Goal: Task Accomplishment & Management: Manage account settings

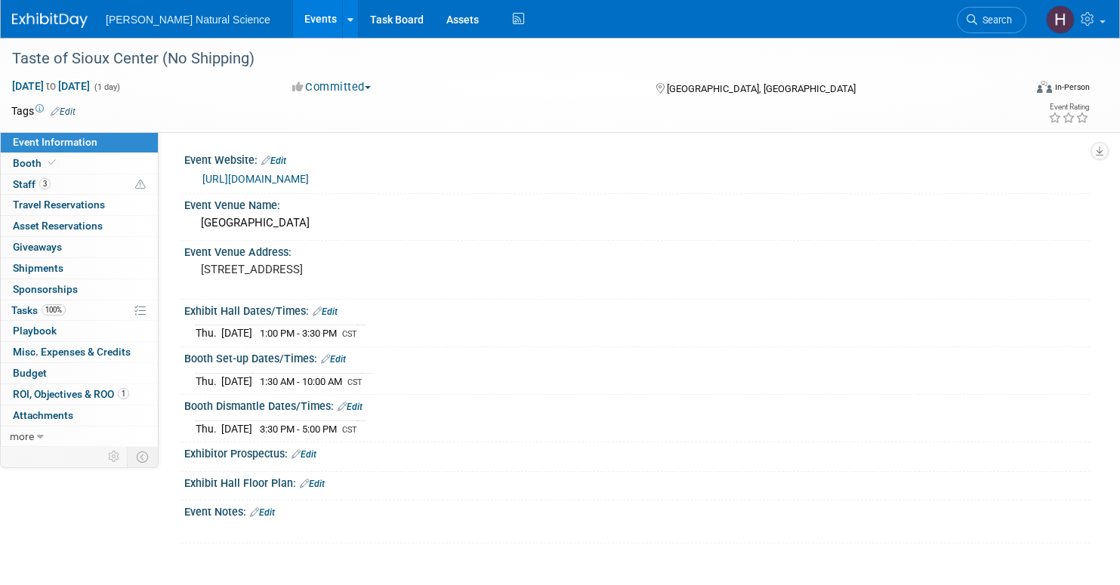
click at [65, 17] on img at bounding box center [50, 20] width 76 height 15
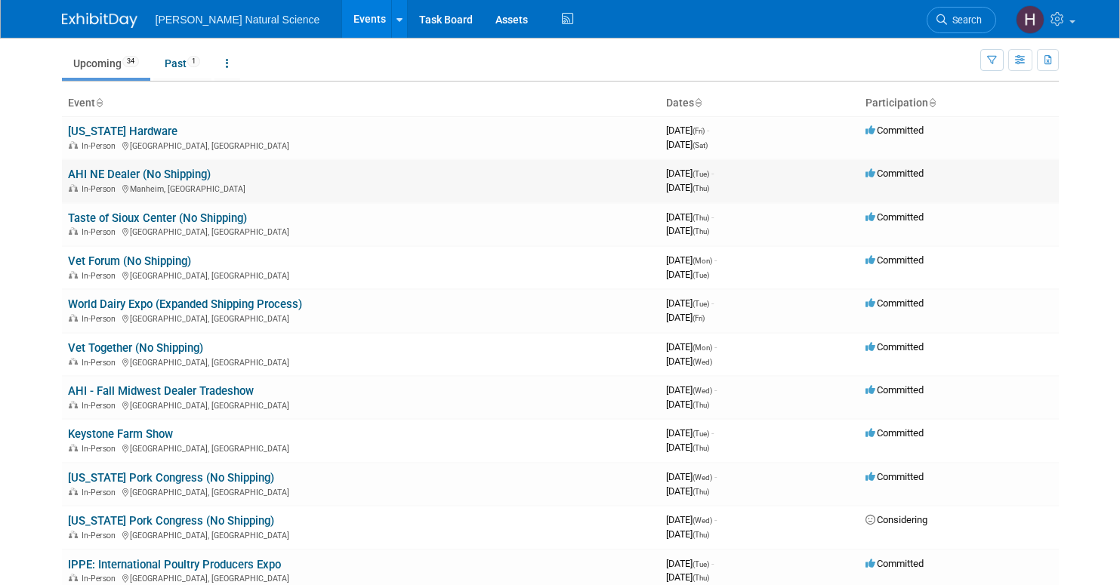
scroll to position [50, 0]
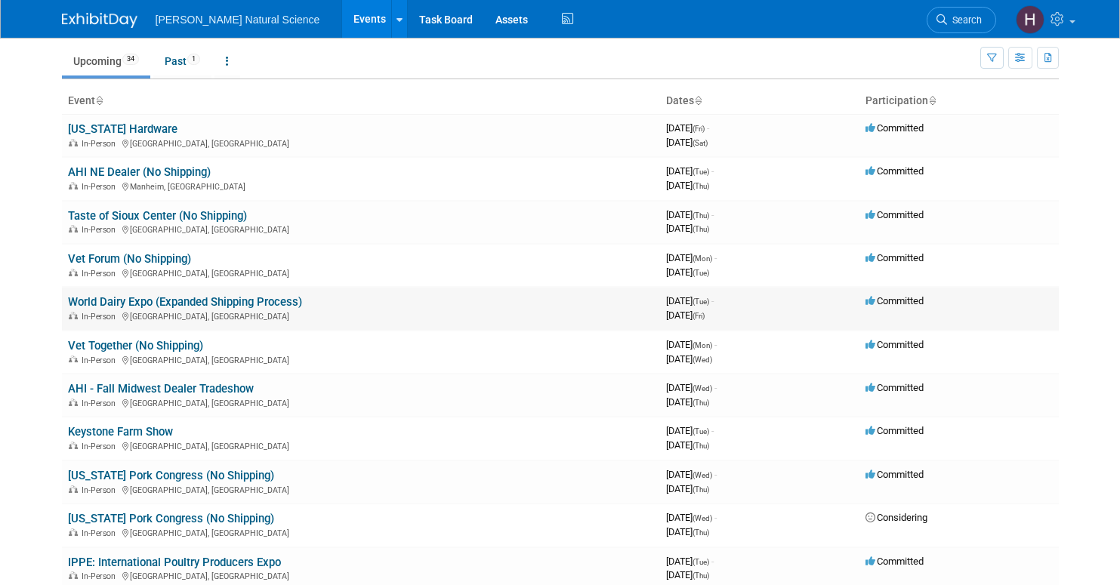
click at [189, 305] on link "World Dairy Expo (Expanded Shipping Process)" at bounding box center [185, 302] width 234 height 14
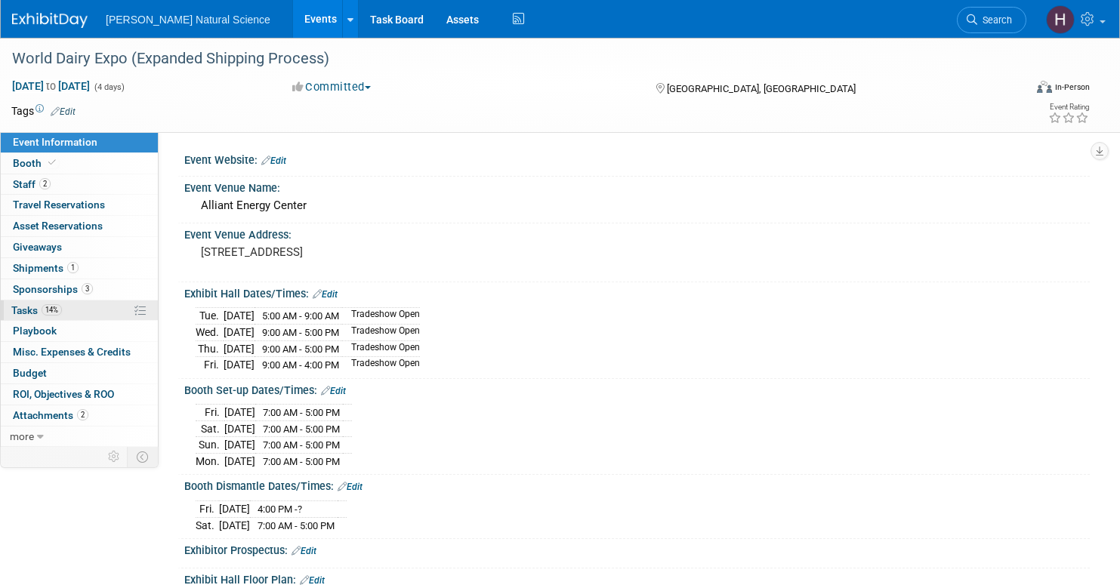
click at [52, 309] on span "14%" at bounding box center [52, 309] width 20 height 11
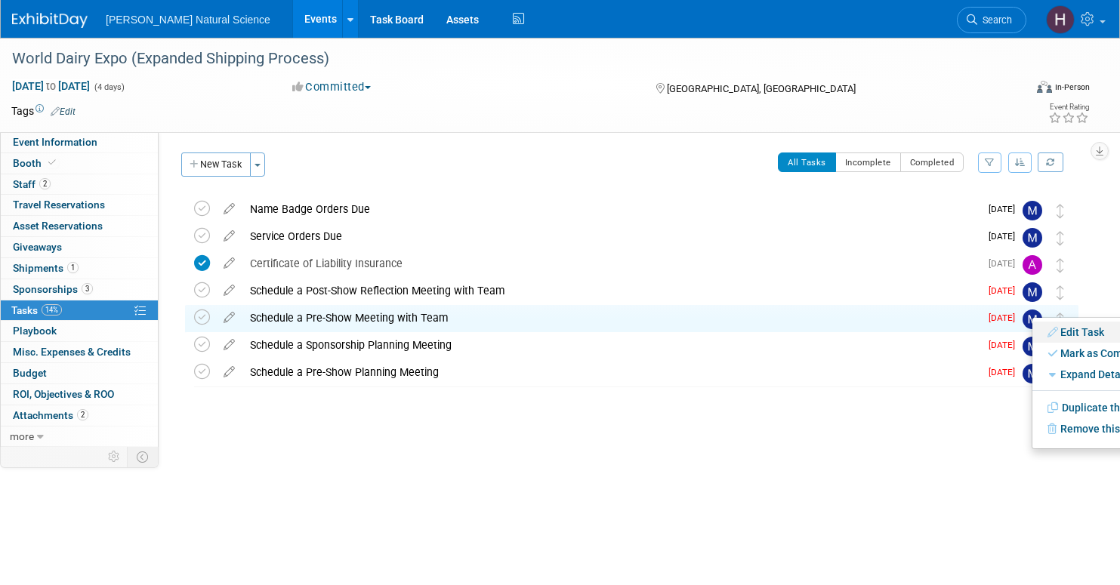
click at [1060, 331] on link "Edit Task" at bounding box center [1100, 332] width 136 height 21
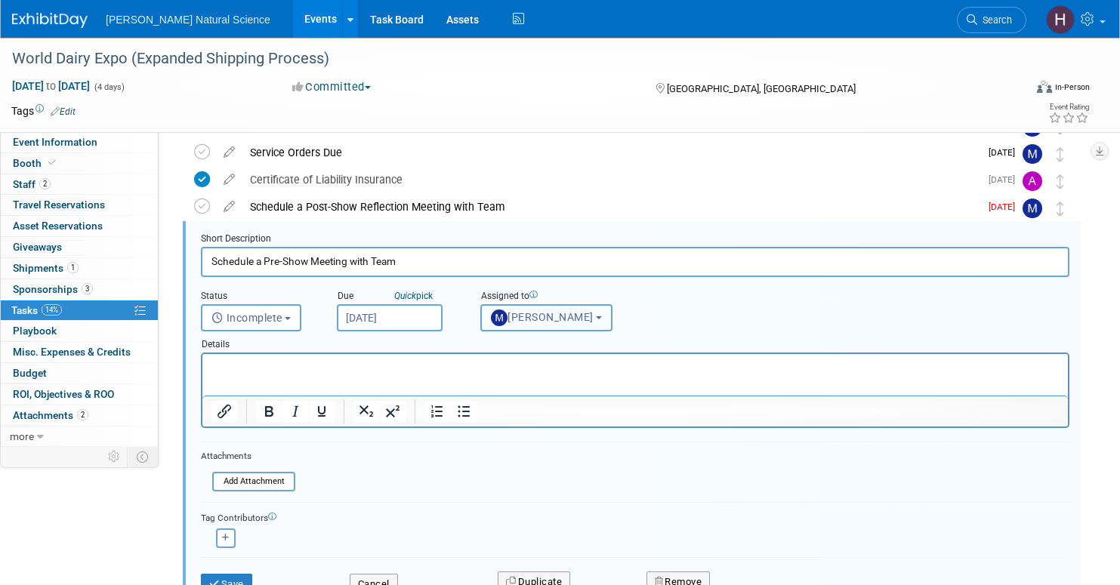
click at [541, 325] on button "[PERSON_NAME]" at bounding box center [546, 317] width 132 height 27
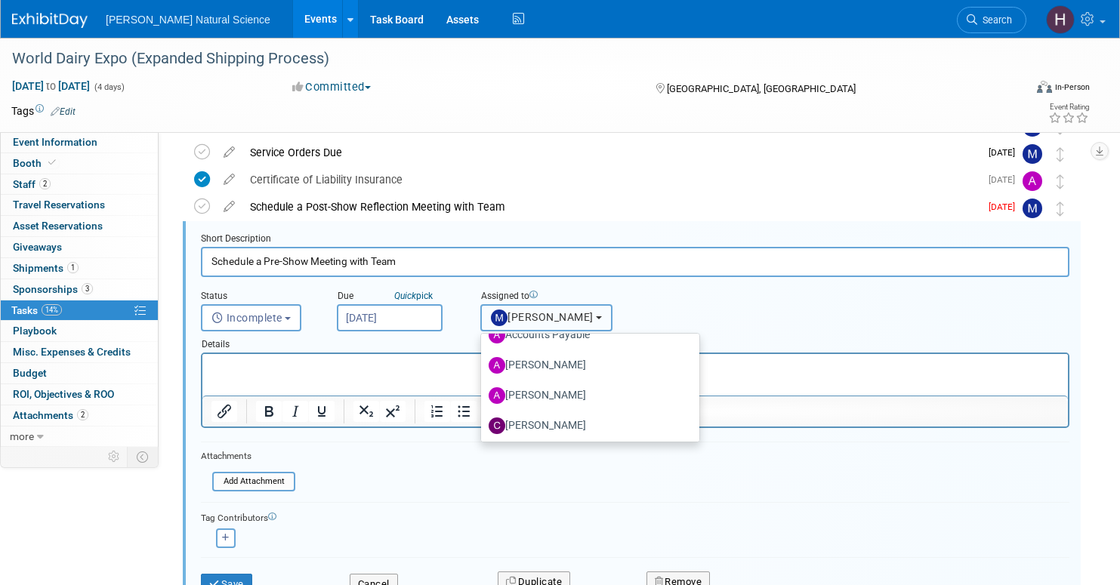
scroll to position [114, 0]
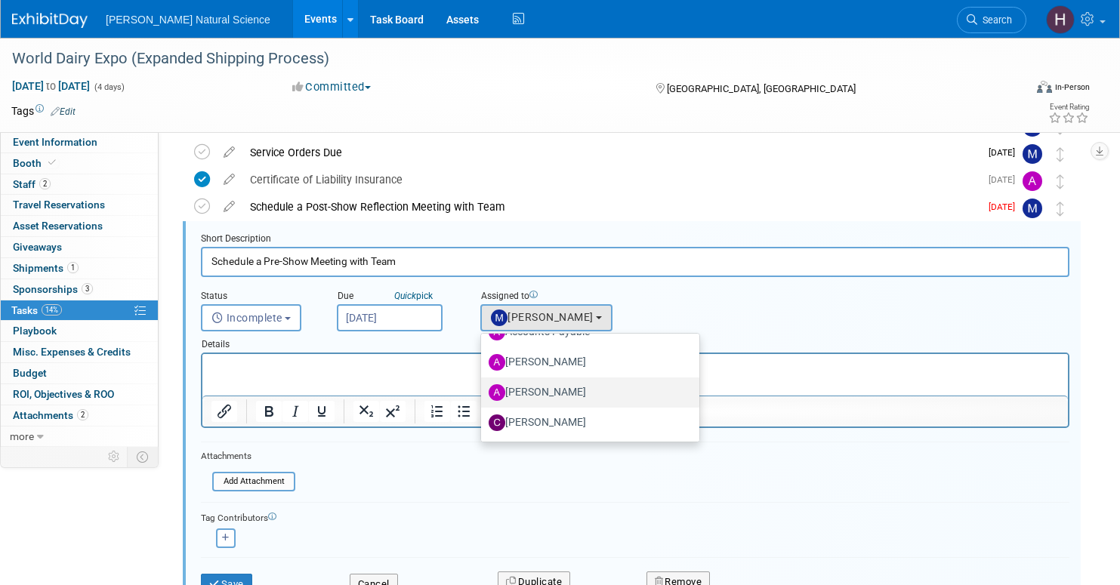
click at [535, 393] on label "[PERSON_NAME]" at bounding box center [587, 393] width 196 height 24
click at [483, 393] on input "[PERSON_NAME]" at bounding box center [478, 391] width 10 height 10
select select "d06f2eec-f5ef-4208-bad1-da53f1c7748e"
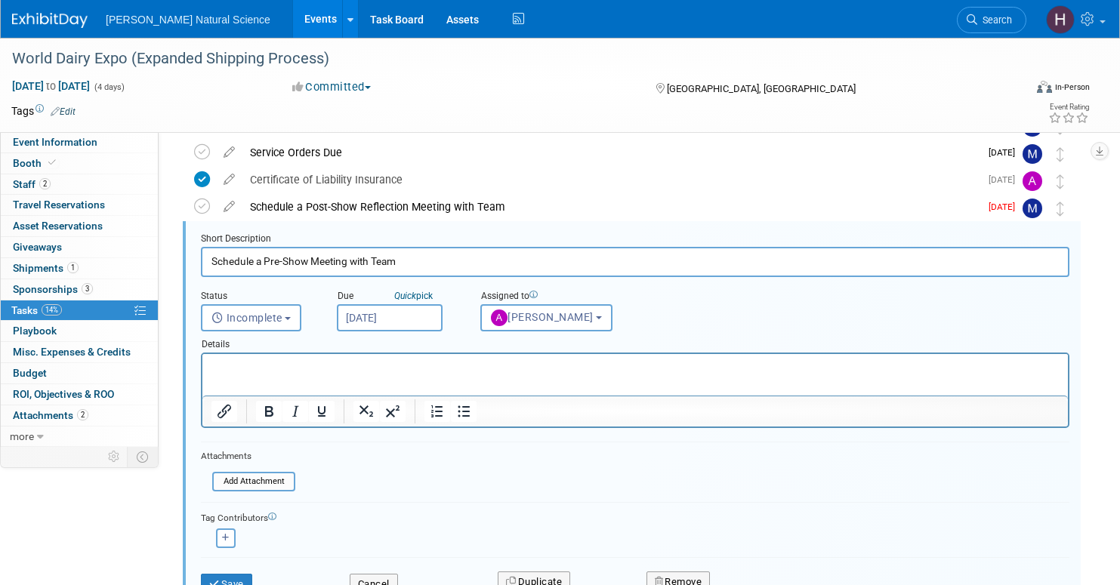
scroll to position [123, 0]
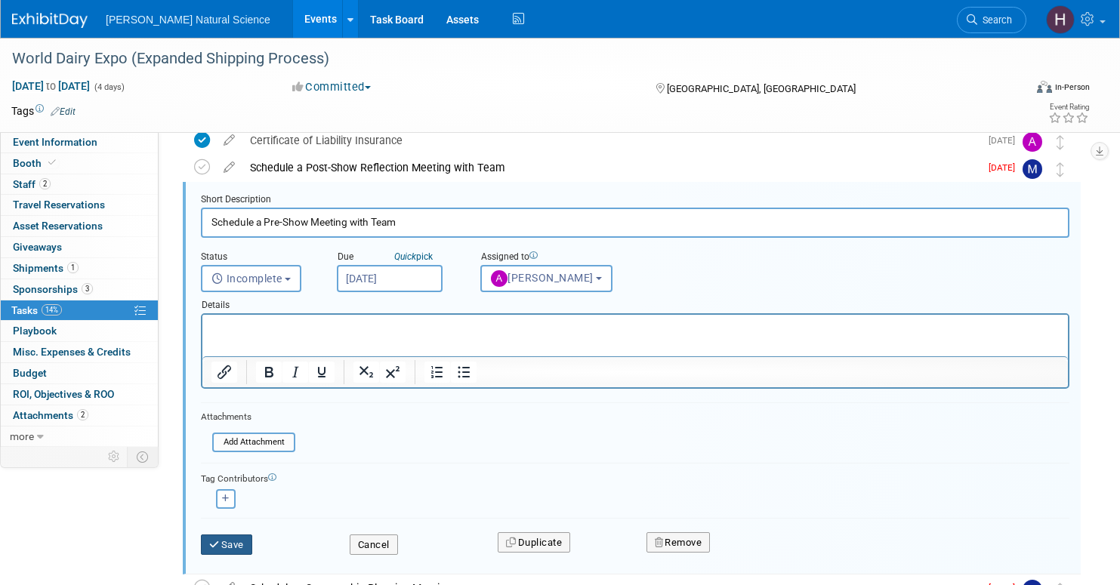
click at [240, 535] on button "Save" at bounding box center [226, 545] width 51 height 21
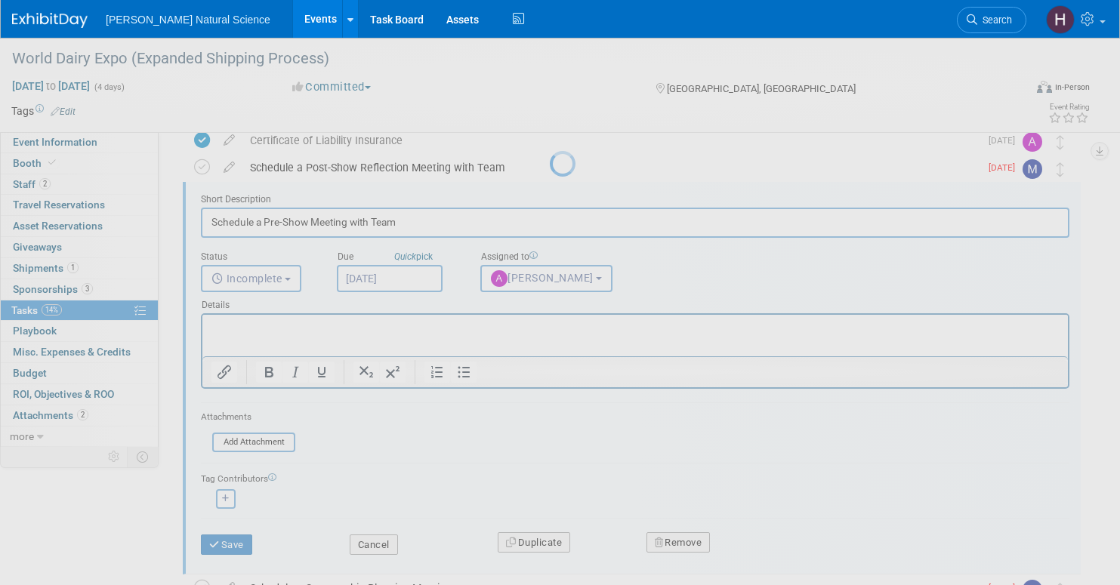
scroll to position [0, 0]
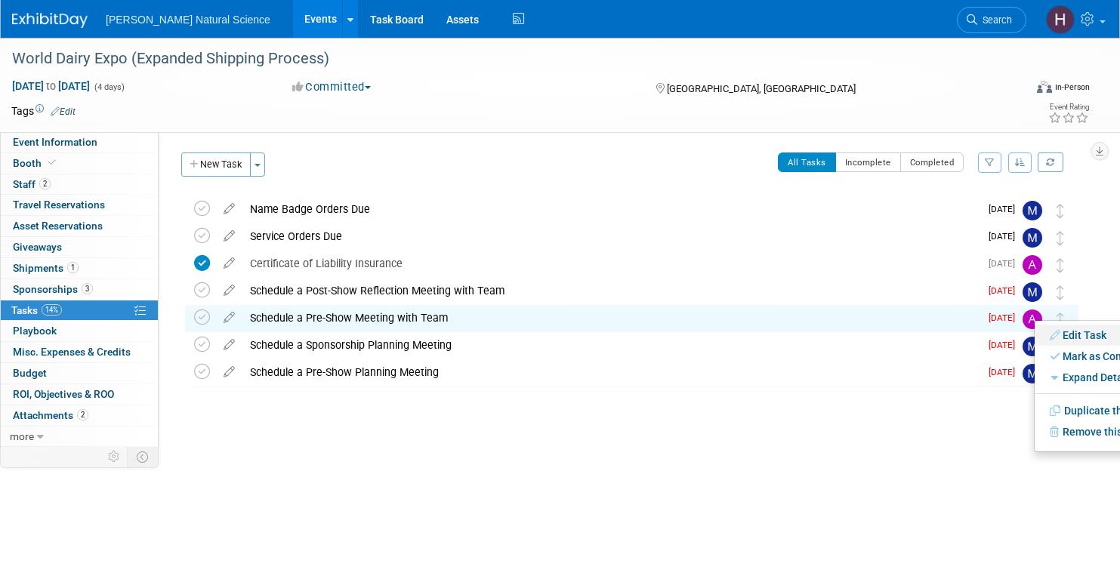
click at [1061, 338] on icon at bounding box center [1056, 335] width 13 height 11
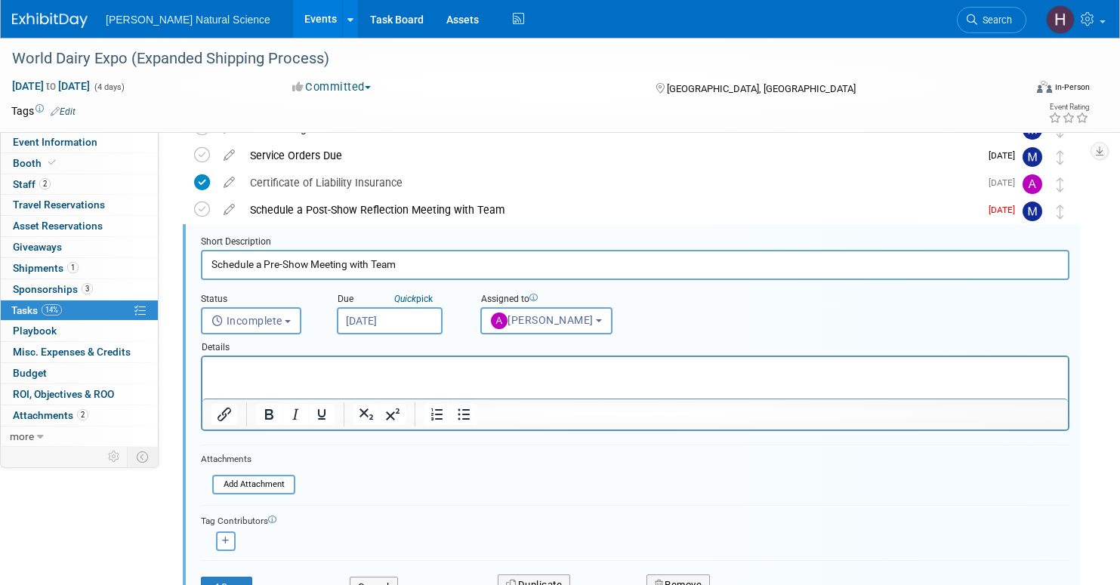
scroll to position [84, 0]
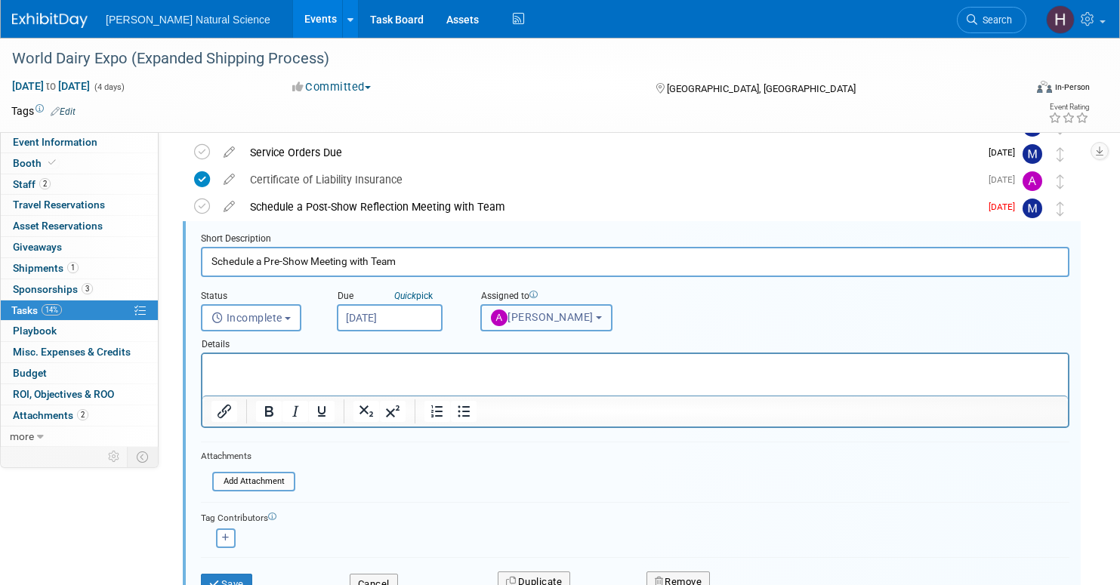
click at [560, 311] on span "Annie Hinote" at bounding box center [542, 317] width 103 height 12
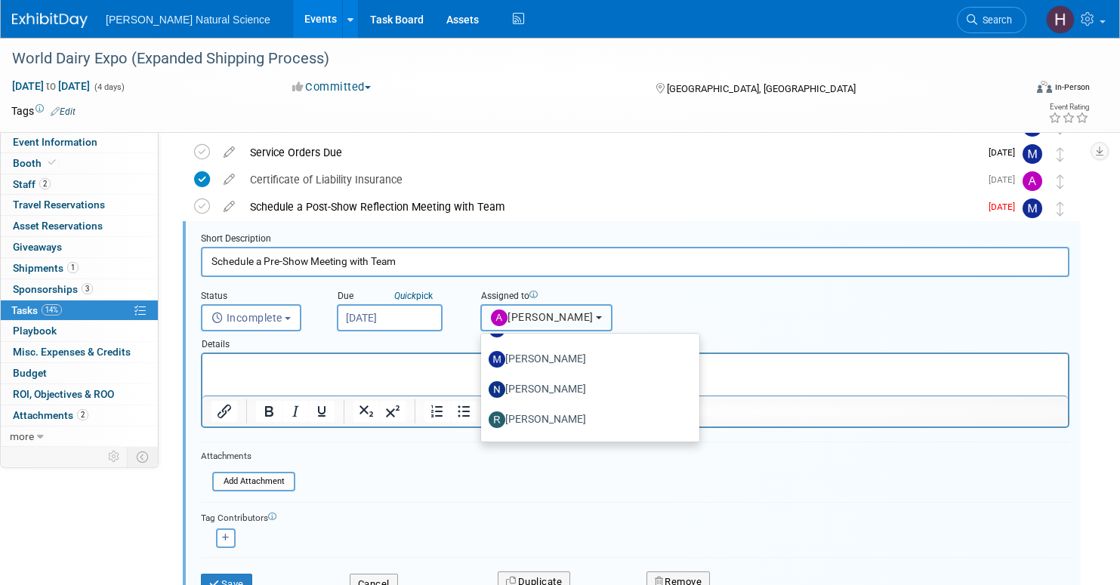
scroll to position [514, 0]
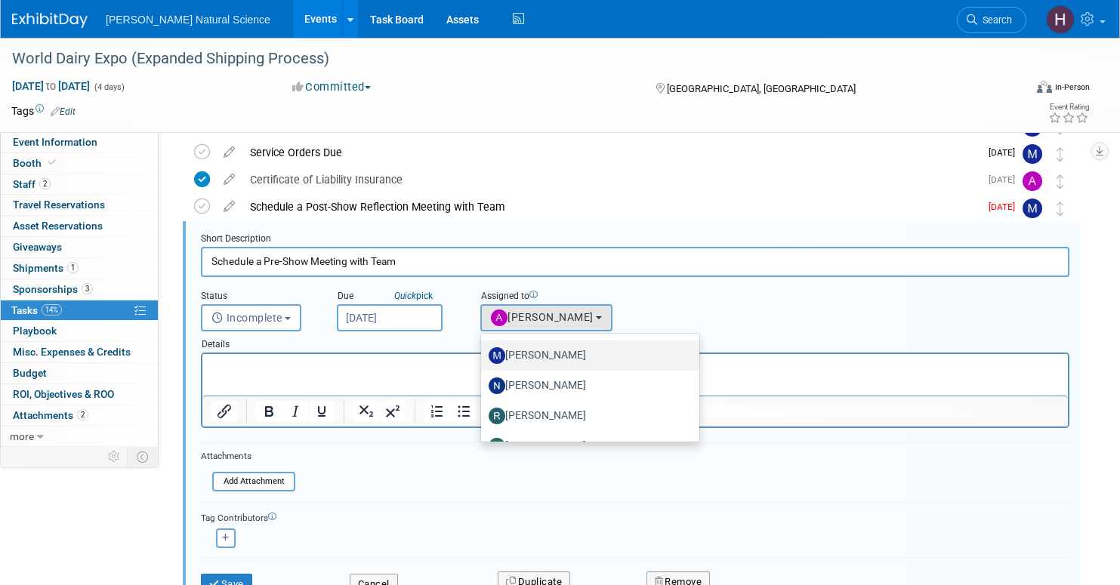
click at [542, 349] on label "Meggie Asche" at bounding box center [587, 356] width 196 height 24
click at [483, 349] on input "Meggie Asche" at bounding box center [478, 354] width 10 height 10
select select "bc47269c-5540-43b3-a8c5-58dbafa5effb"
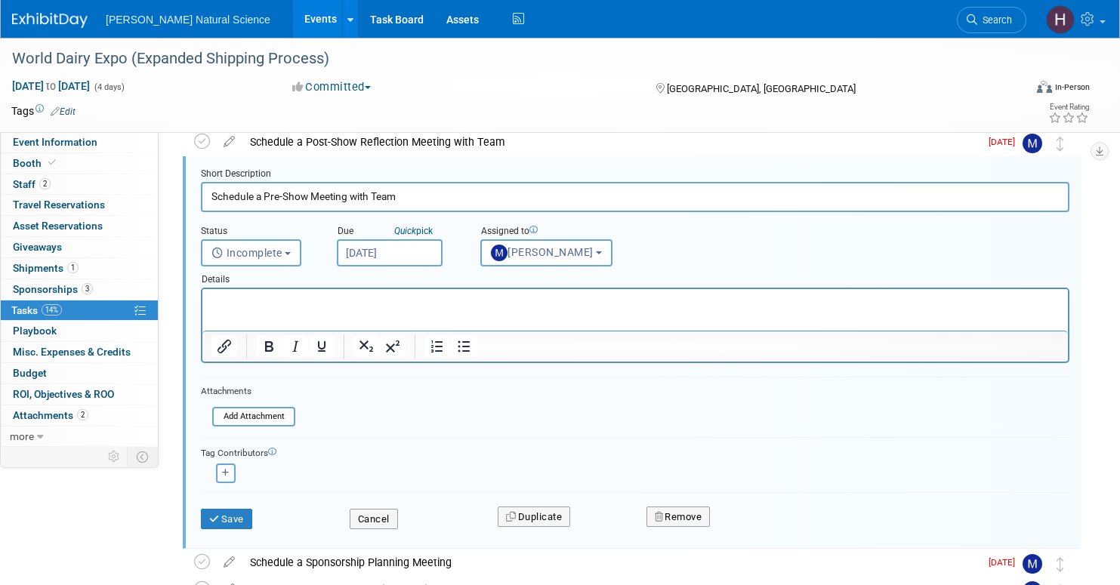
scroll to position [163, 0]
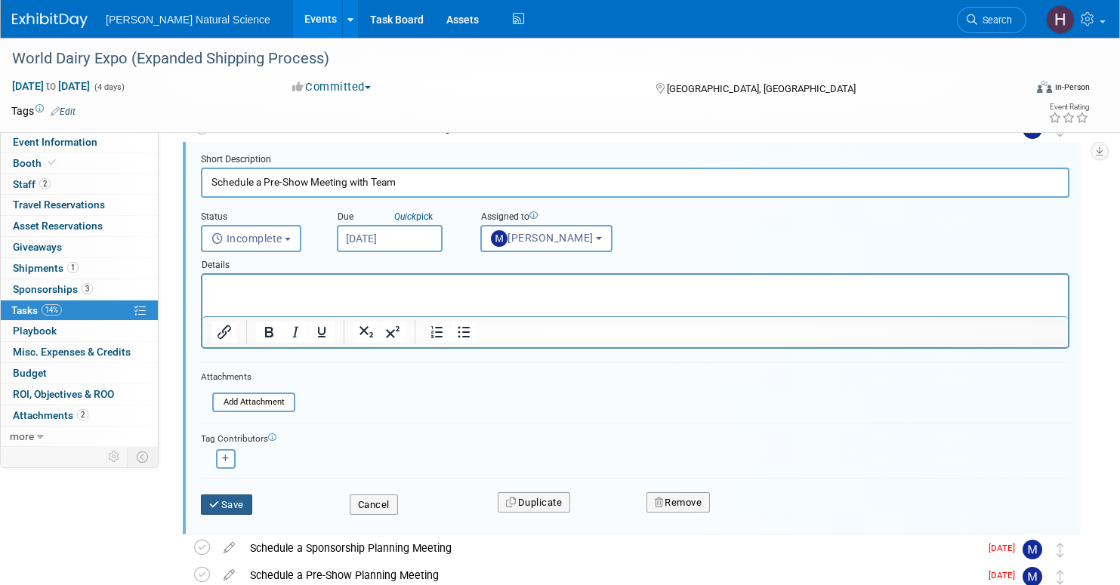
click at [236, 509] on button "Save" at bounding box center [226, 505] width 51 height 21
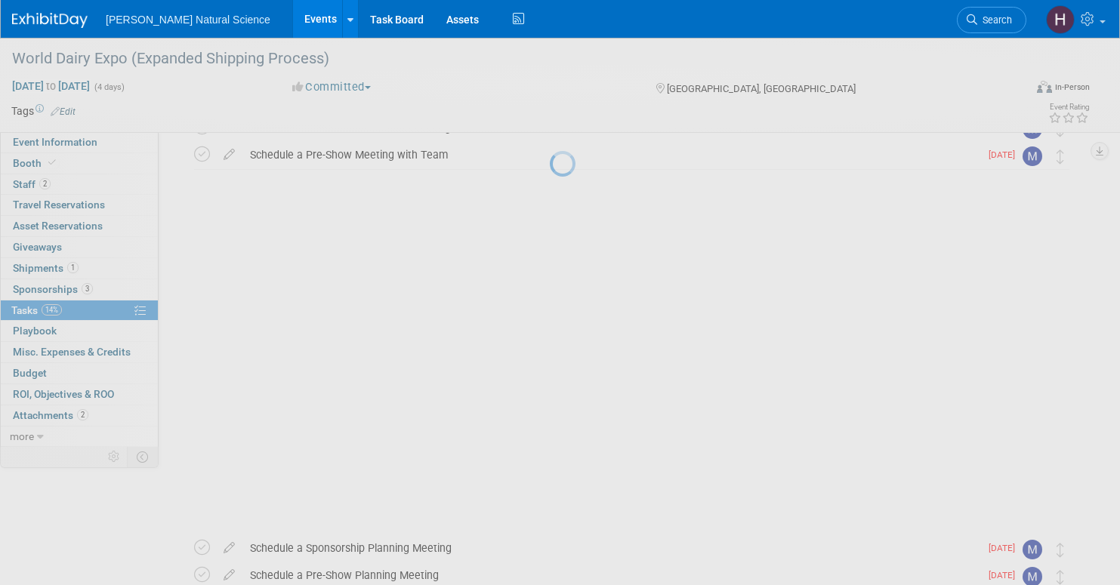
scroll to position [0, 0]
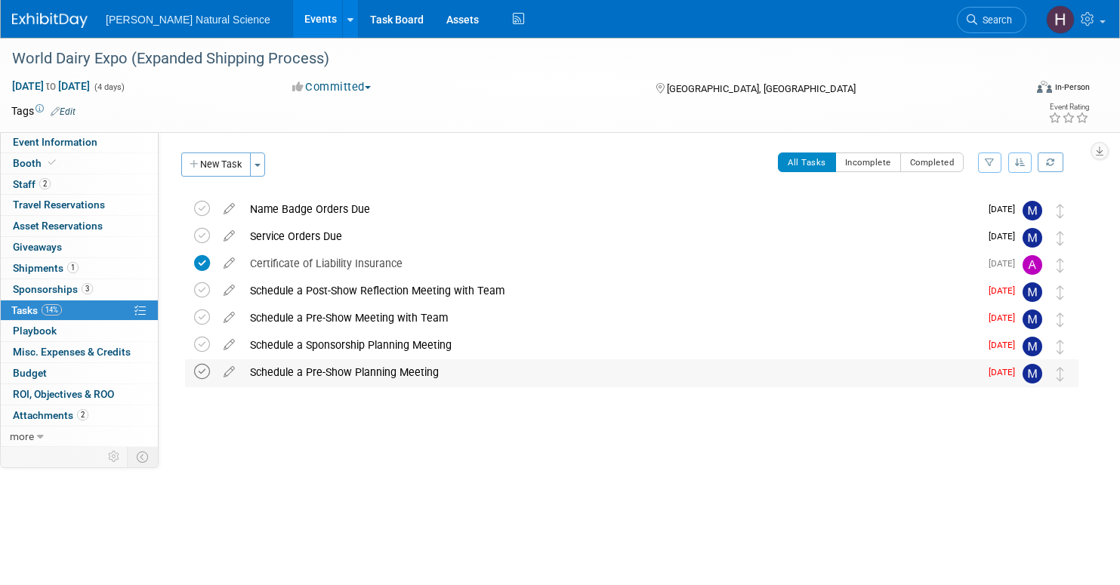
click at [201, 372] on icon at bounding box center [202, 372] width 16 height 16
click at [1035, 373] on img at bounding box center [1032, 374] width 20 height 20
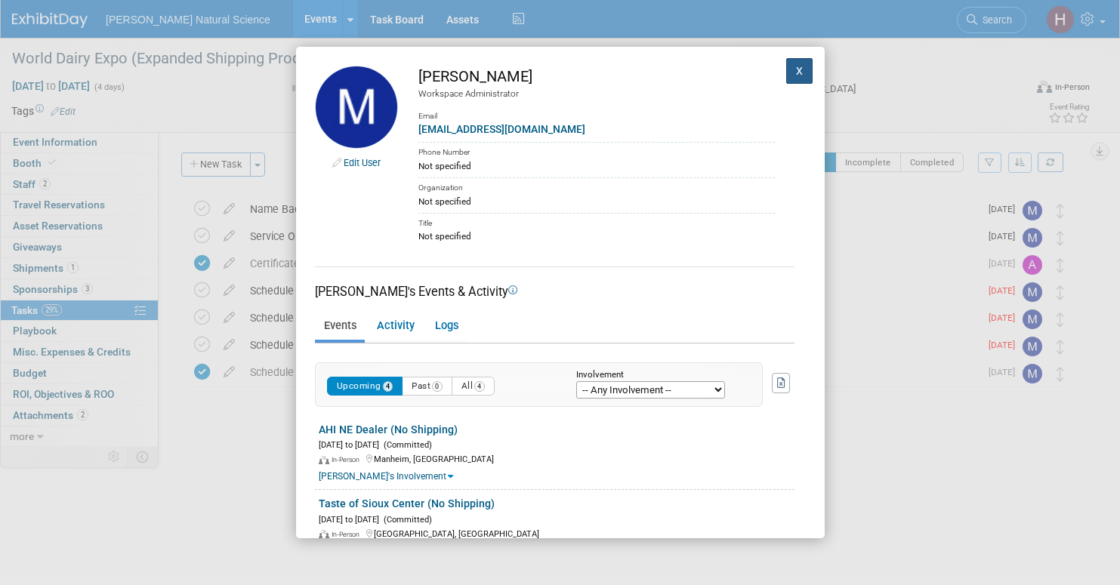
click at [803, 76] on button "X" at bounding box center [799, 71] width 27 height 26
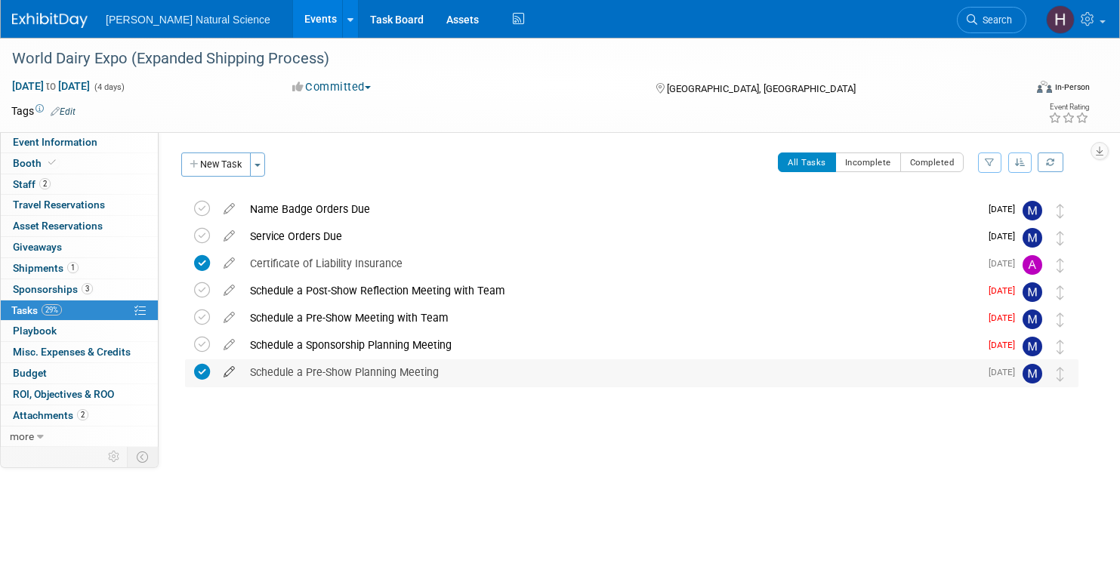
click at [230, 374] on icon at bounding box center [229, 368] width 26 height 19
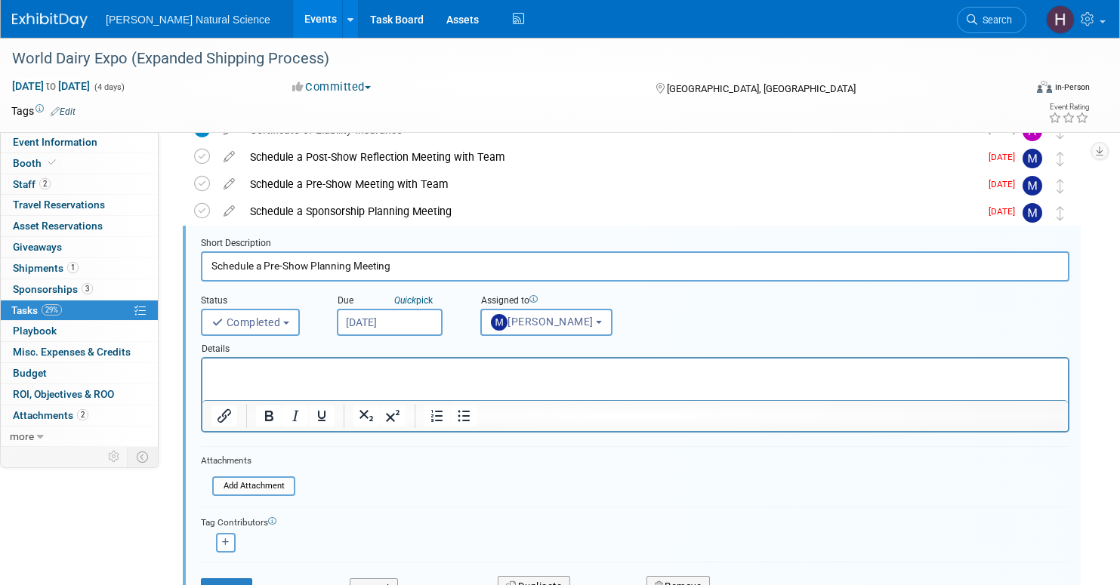
scroll to position [138, 0]
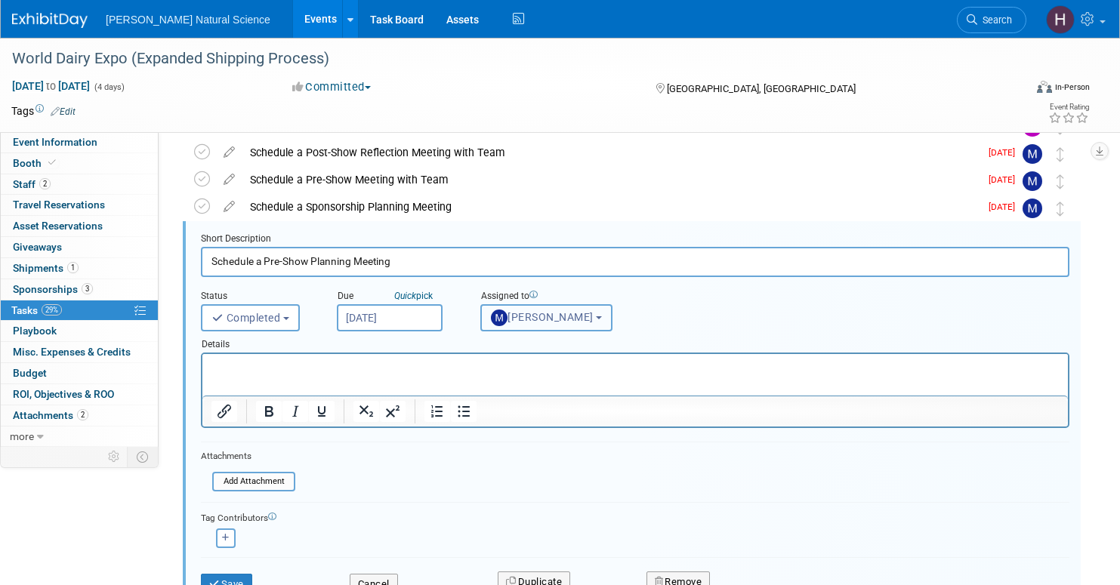
click at [540, 319] on span "Meggie Asche" at bounding box center [542, 317] width 103 height 12
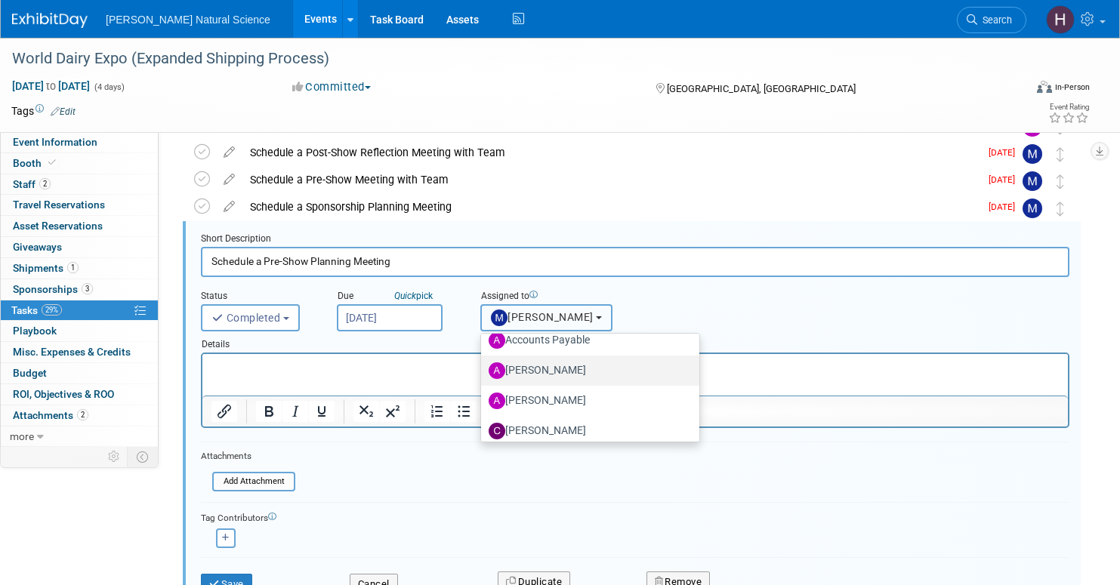
scroll to position [111, 0]
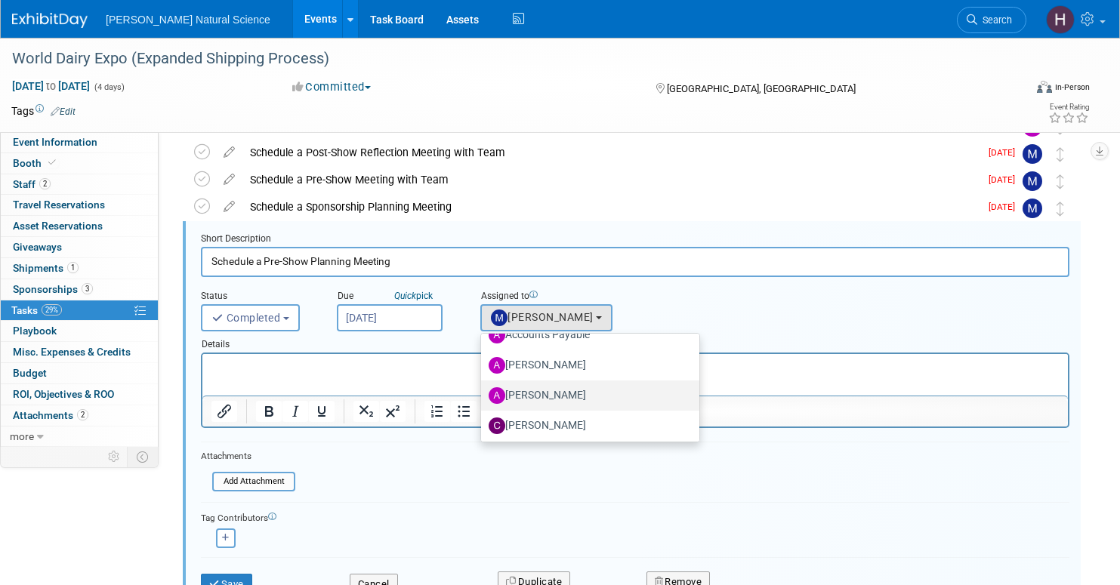
click at [540, 399] on label "Annie Hinote" at bounding box center [587, 396] width 196 height 24
click at [483, 399] on input "Annie Hinote" at bounding box center [478, 394] width 10 height 10
select select "d06f2eec-f5ef-4208-bad1-da53f1c7748e"
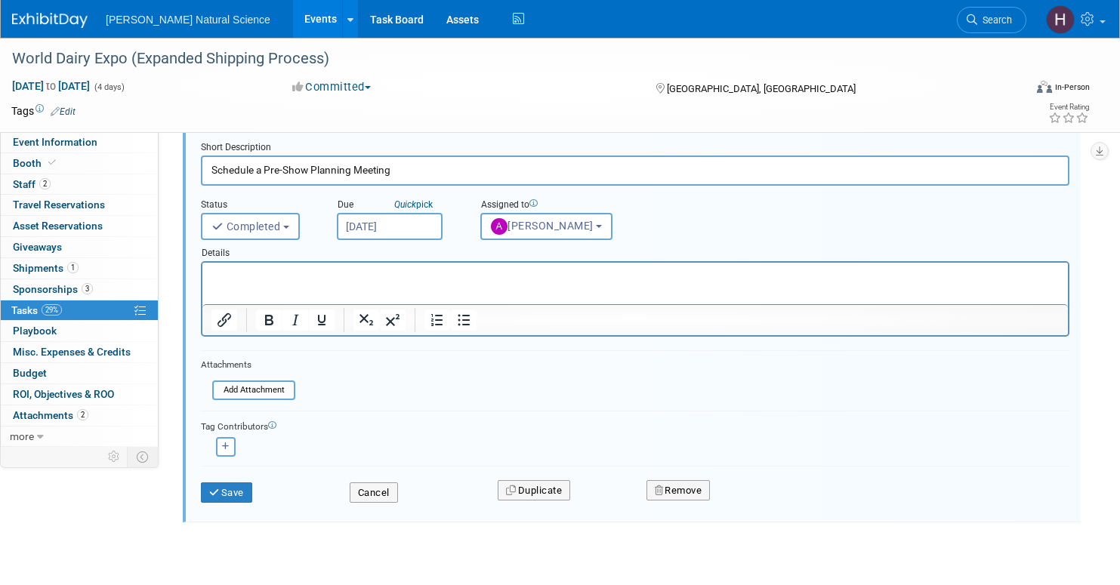
scroll to position [253, 0]
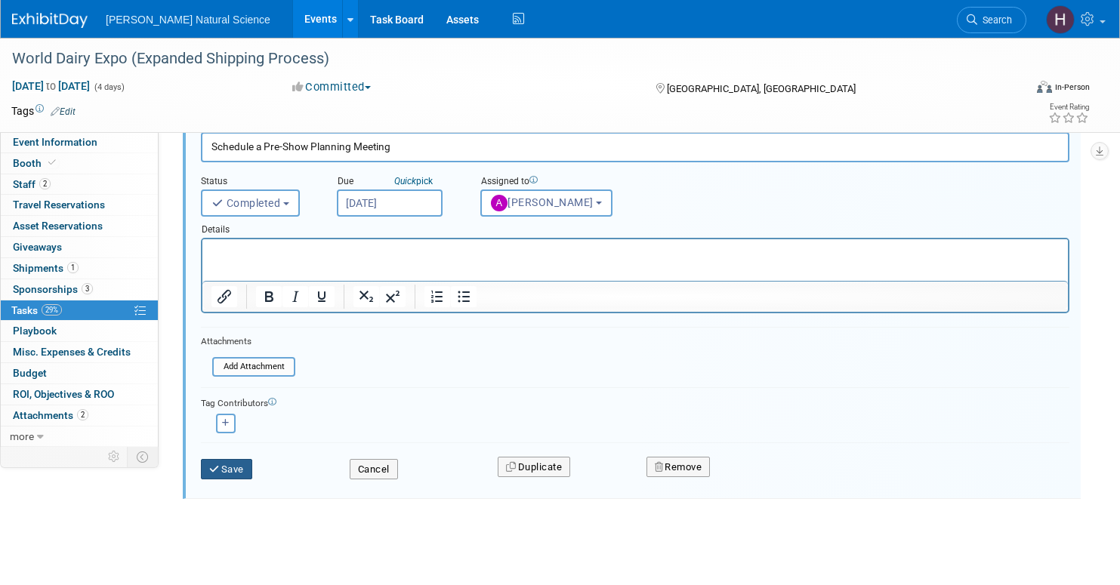
click at [234, 463] on button "Save" at bounding box center [226, 469] width 51 height 21
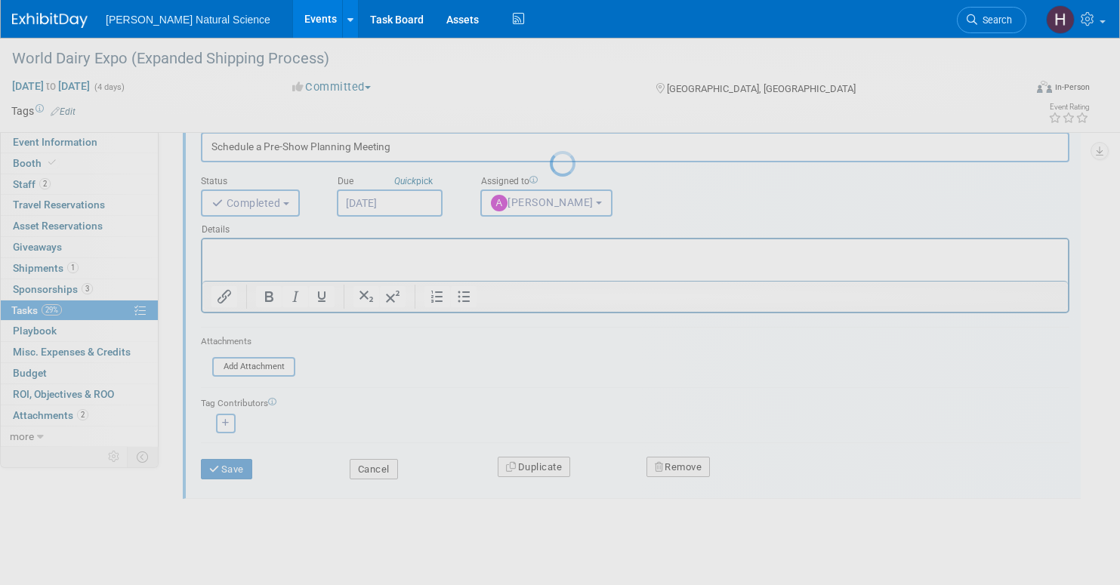
scroll to position [0, 0]
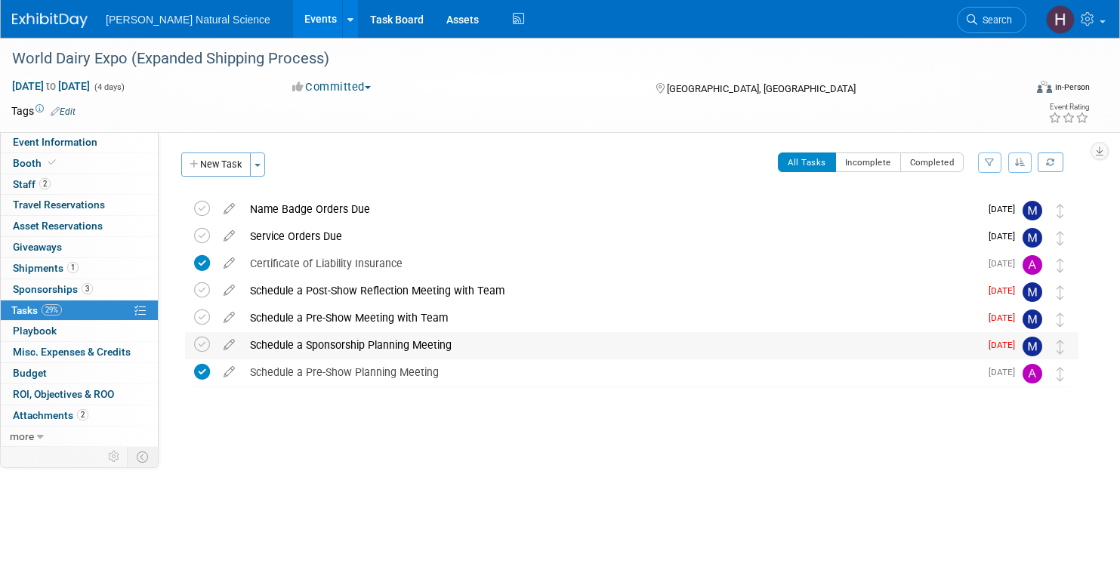
click at [1031, 349] on img at bounding box center [1032, 347] width 20 height 20
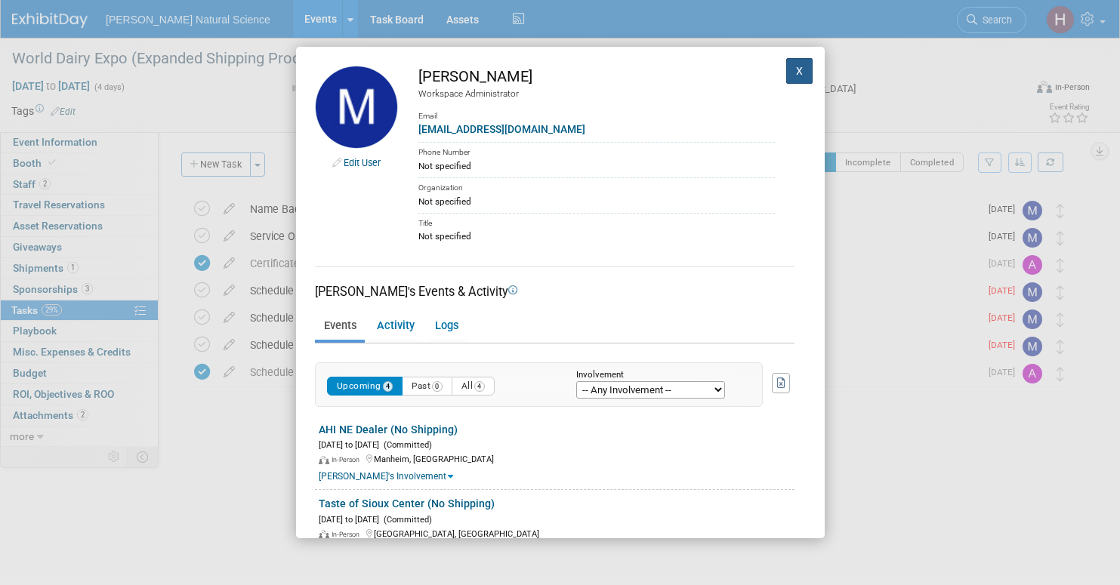
click at [799, 71] on button "X" at bounding box center [799, 71] width 27 height 26
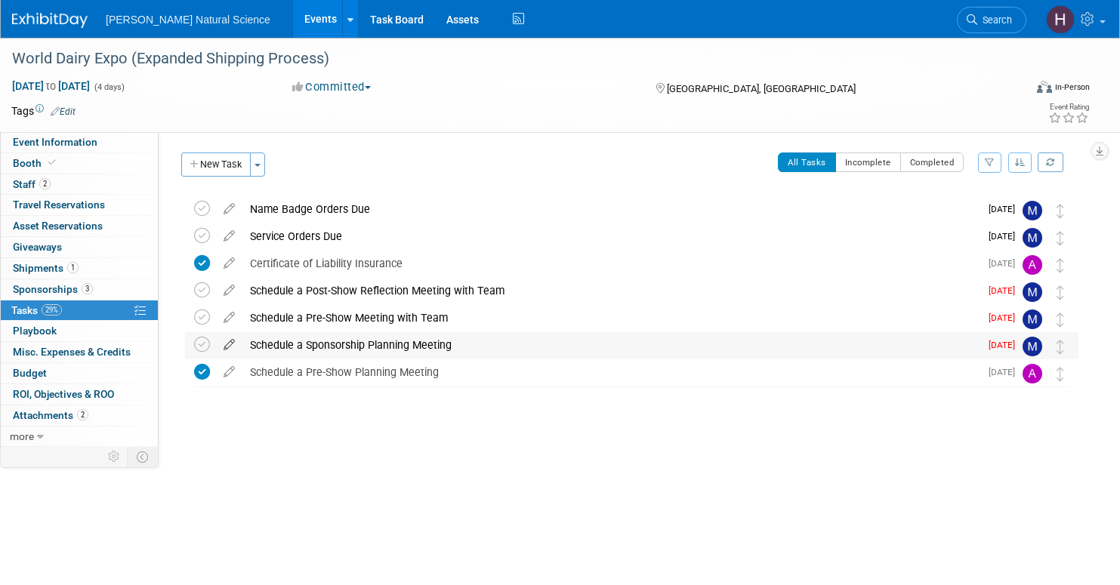
click at [229, 344] on icon at bounding box center [229, 341] width 26 height 19
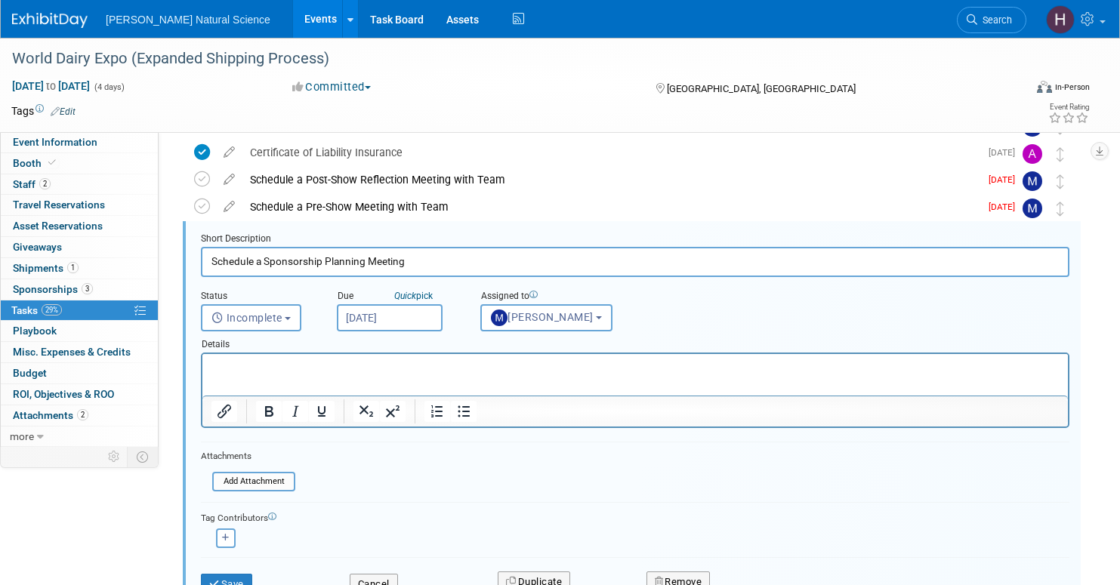
scroll to position [112, 0]
click at [569, 322] on button "Meggie Asche" at bounding box center [546, 317] width 132 height 27
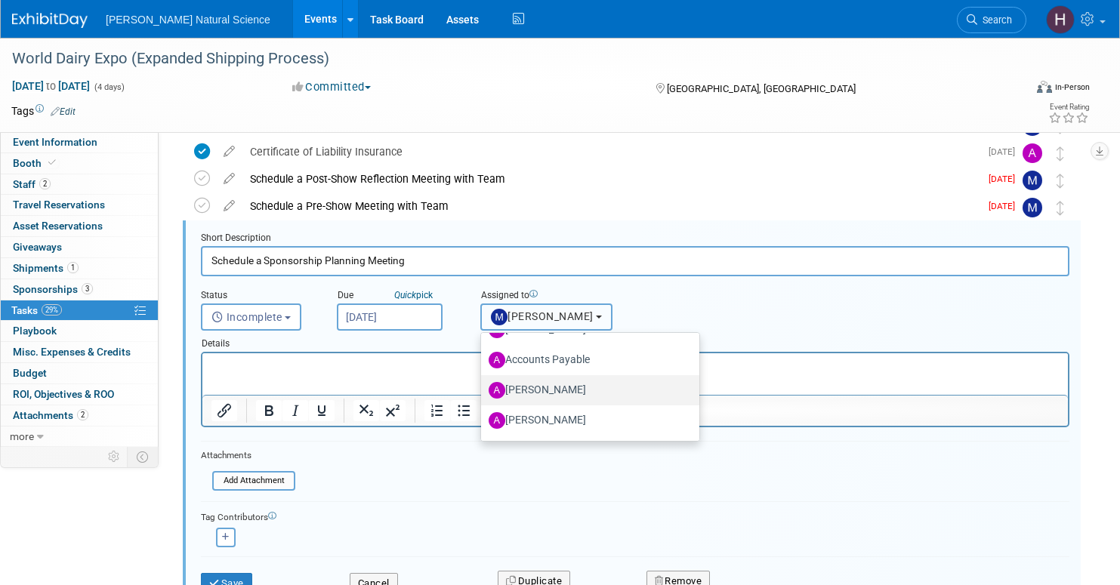
scroll to position [96, 0]
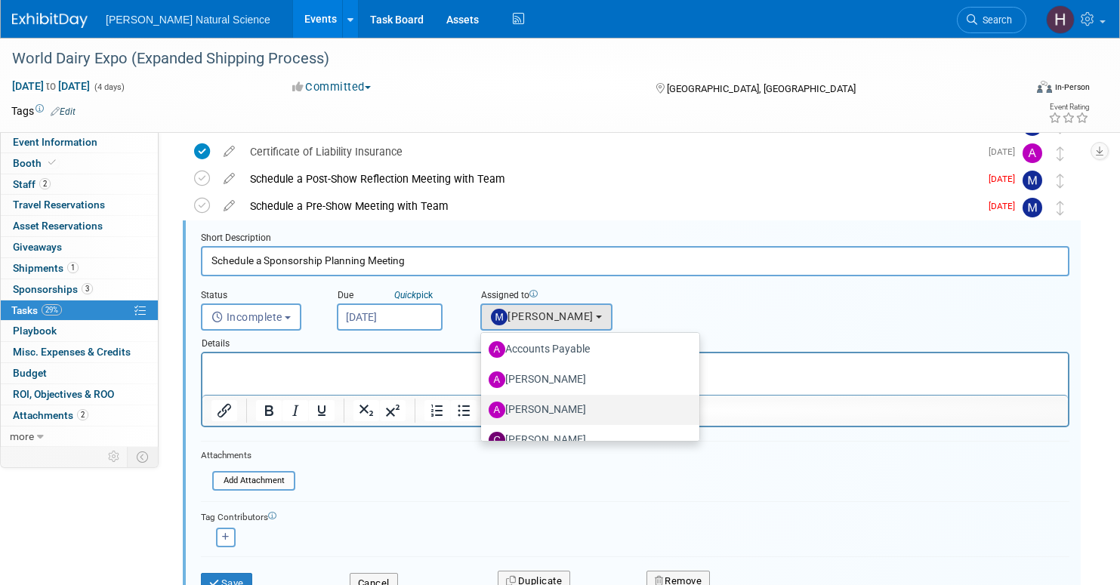
click at [545, 409] on label "Annie Hinote" at bounding box center [587, 410] width 196 height 24
click at [483, 409] on input "Annie Hinote" at bounding box center [478, 408] width 10 height 10
select select "d06f2eec-f5ef-4208-bad1-da53f1c7748e"
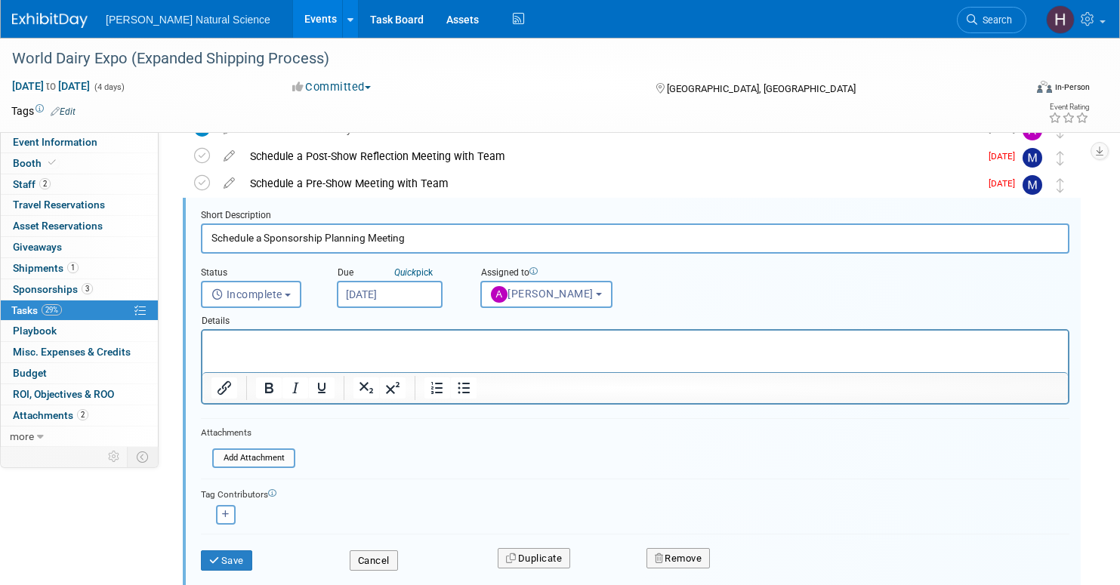
scroll to position [135, 0]
click at [212, 557] on icon "submit" at bounding box center [215, 560] width 12 height 10
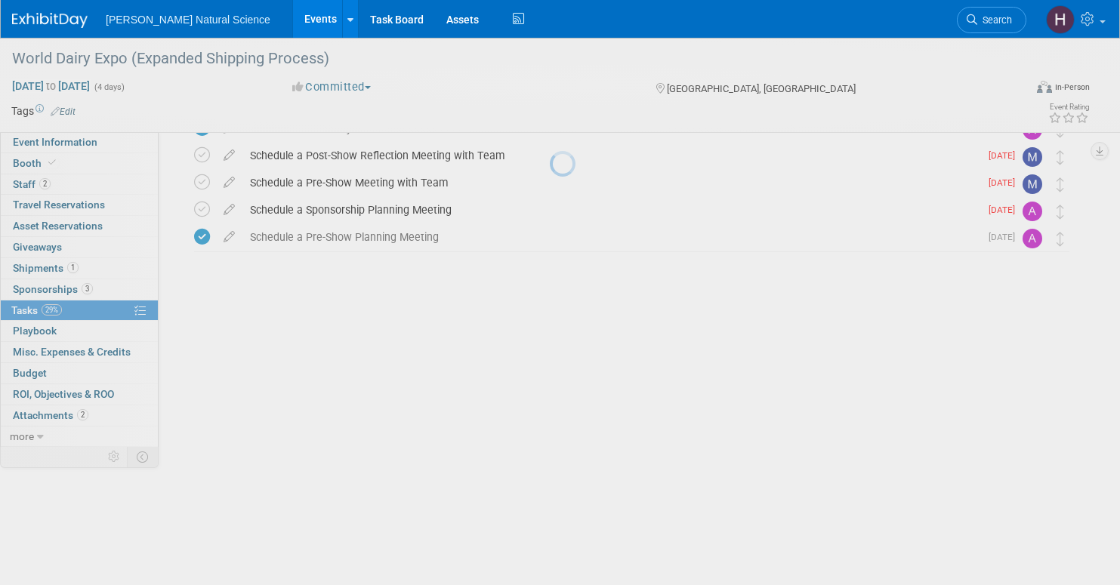
scroll to position [0, 0]
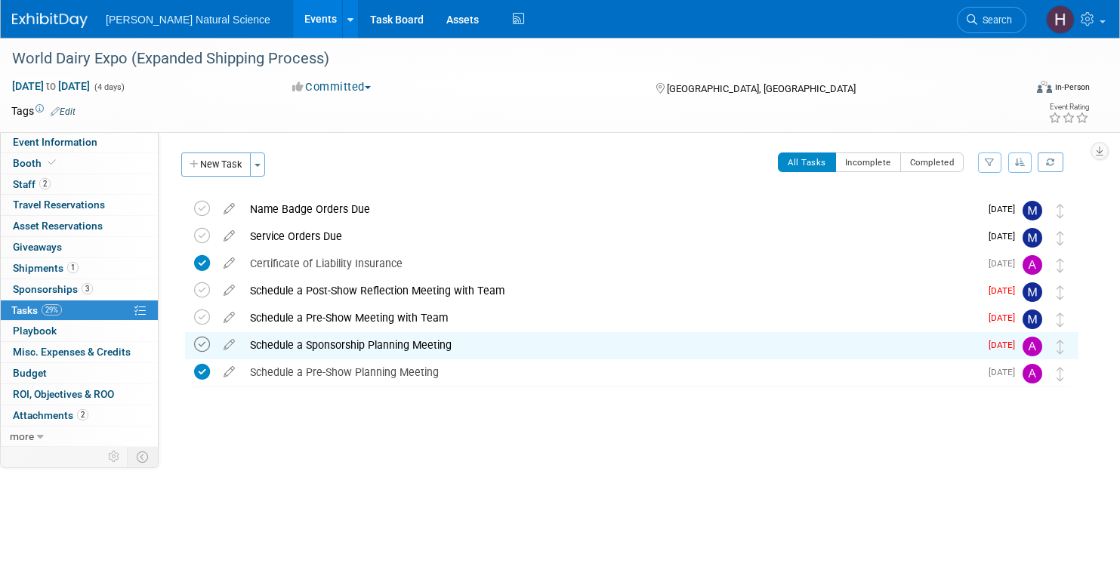
click at [202, 348] on icon at bounding box center [202, 345] width 16 height 16
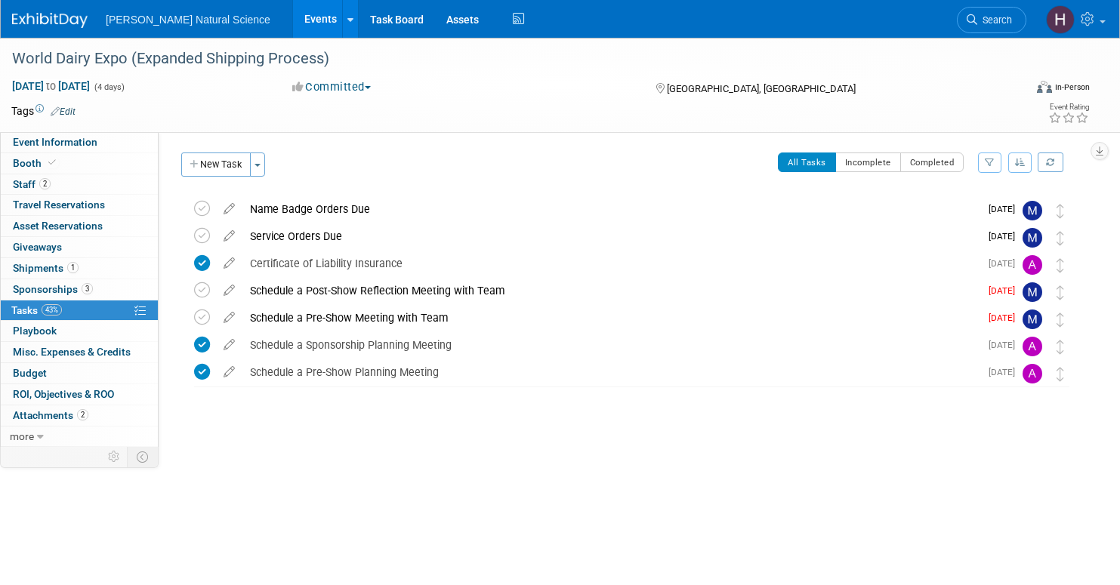
click at [1039, 318] on img at bounding box center [1032, 320] width 20 height 20
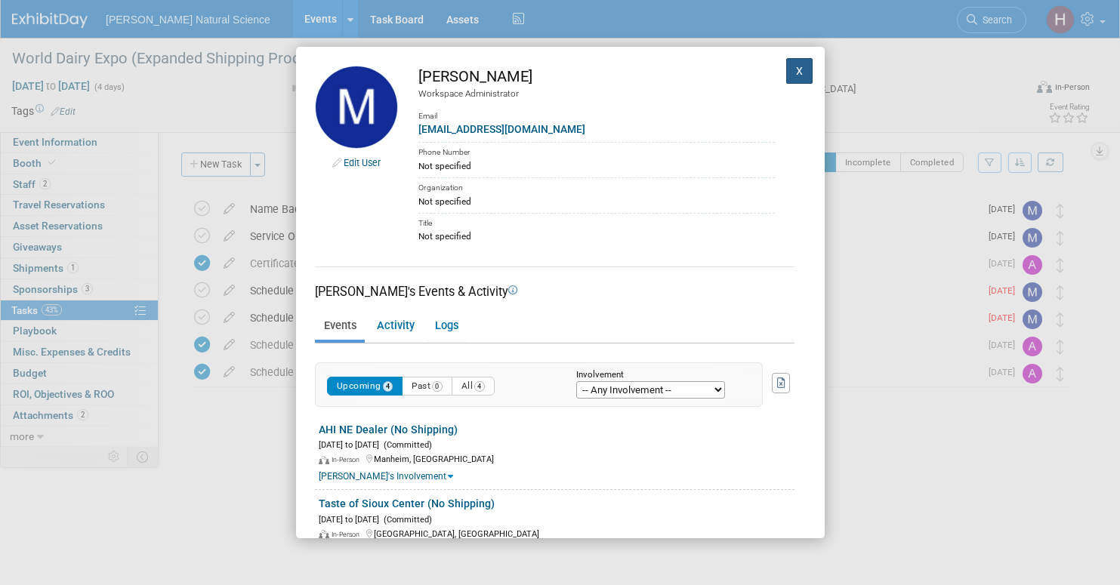
click at [800, 69] on button "X" at bounding box center [799, 71] width 27 height 26
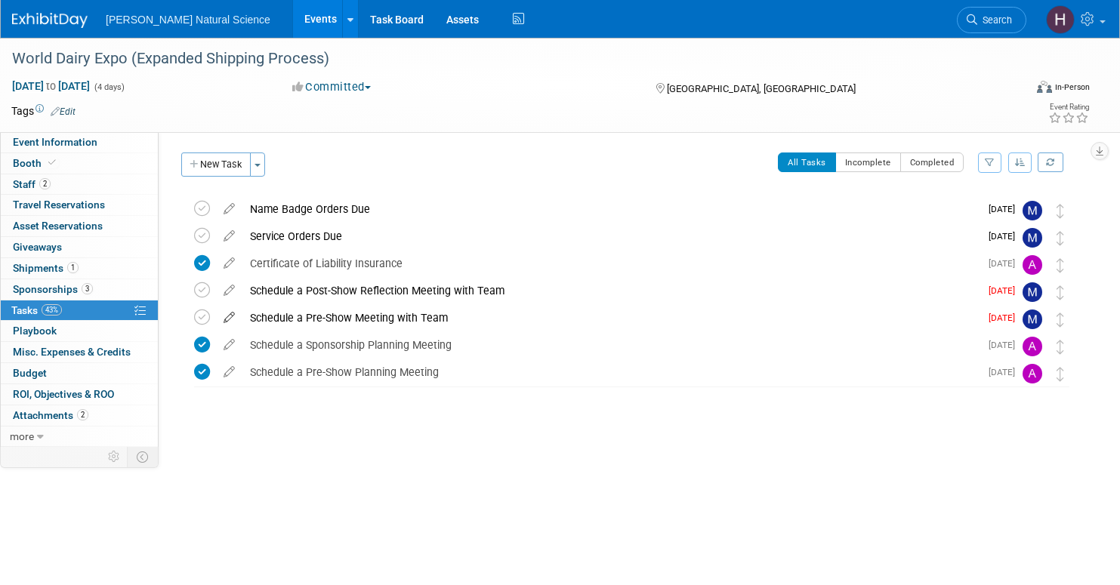
click at [233, 319] on icon at bounding box center [229, 314] width 26 height 19
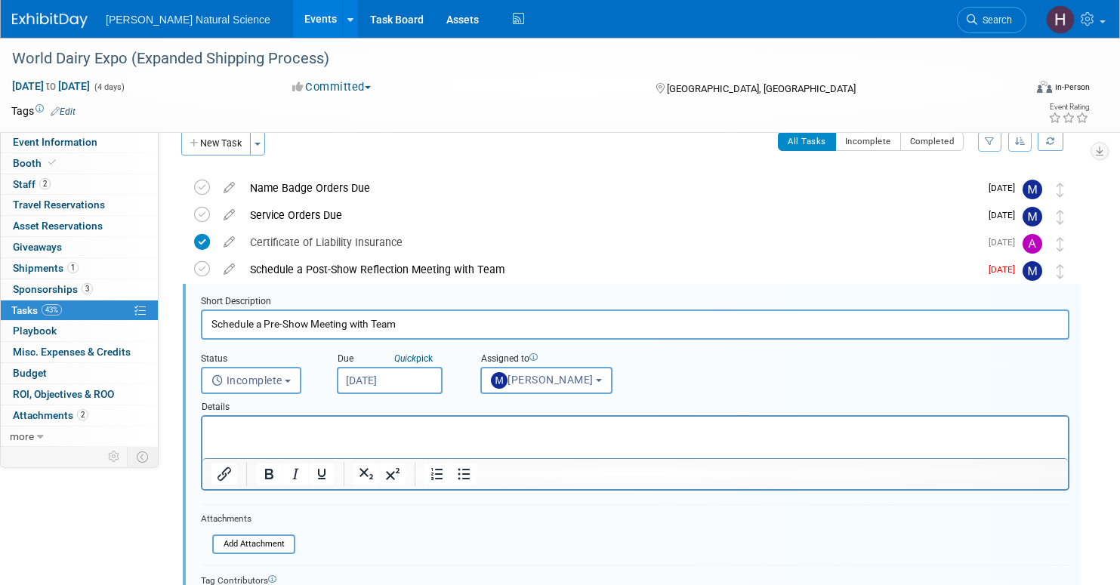
scroll to position [84, 0]
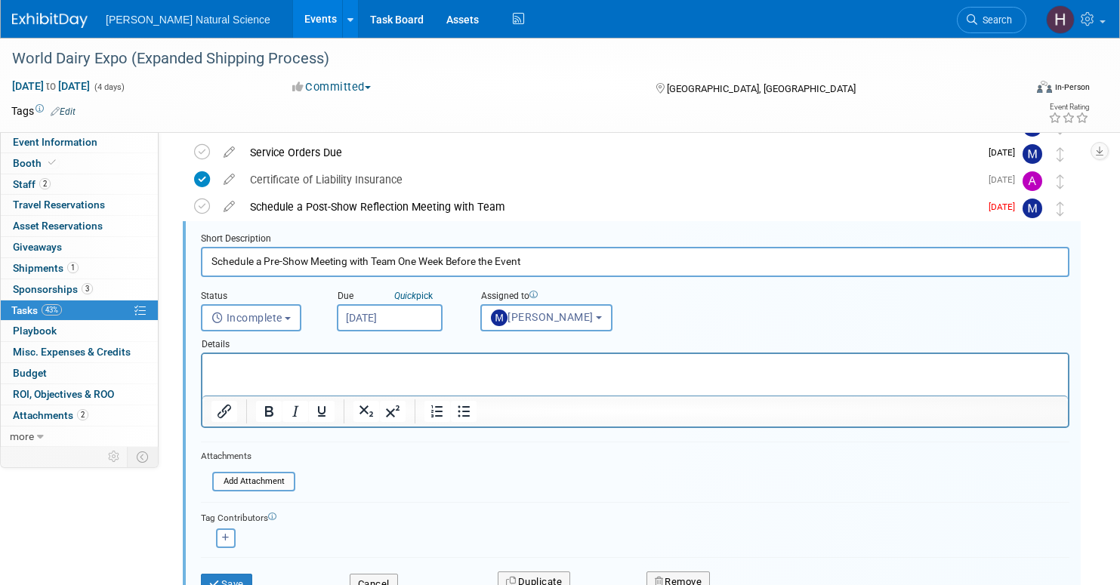
click at [400, 262] on input "Schedule a Pre-Show Meeting with Team One Week Before the Event" at bounding box center [635, 261] width 868 height 29
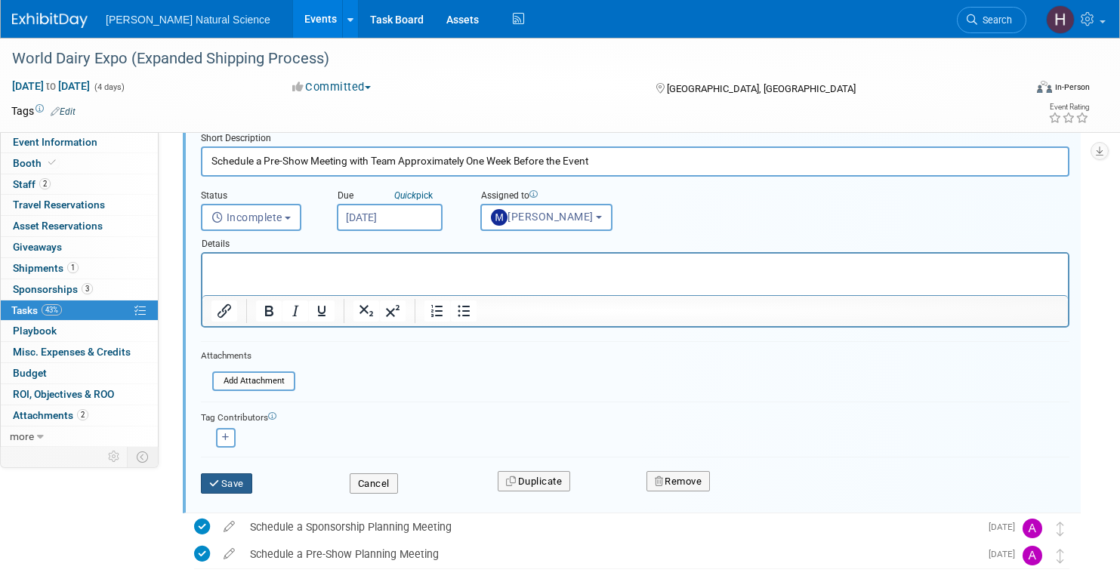
type input "Schedule a Pre-Show Meeting with Team Approximately One Week Before the Event"
click at [246, 478] on button "Save" at bounding box center [226, 483] width 51 height 21
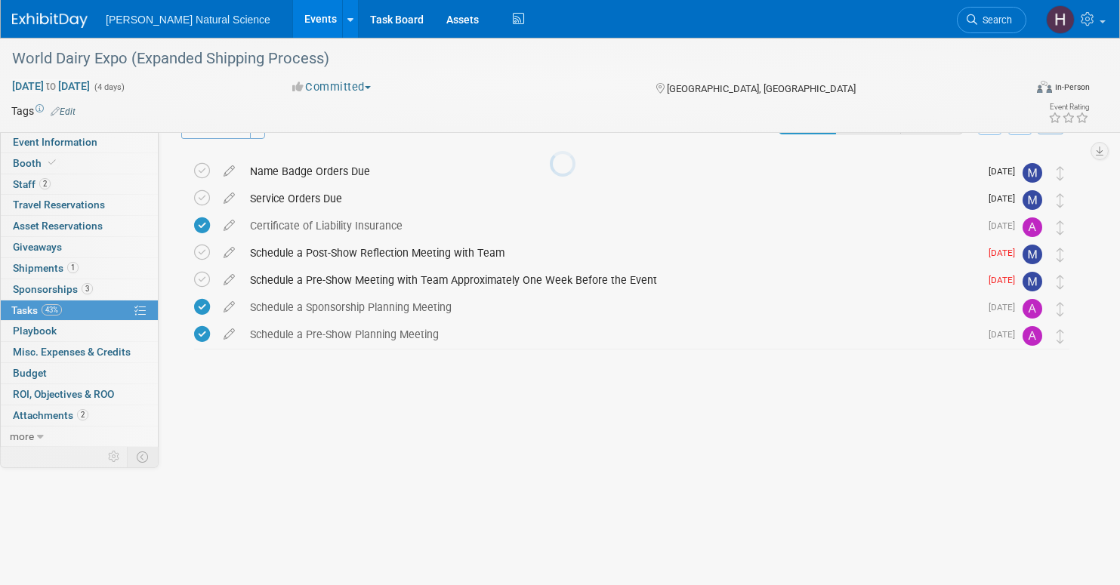
scroll to position [0, 0]
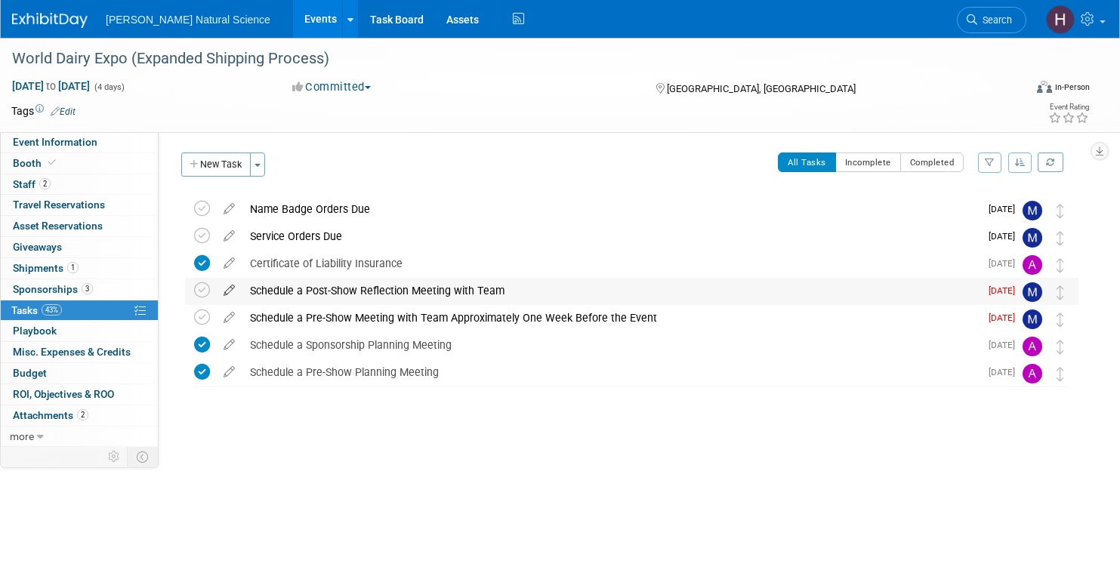
click at [225, 289] on icon at bounding box center [229, 287] width 26 height 19
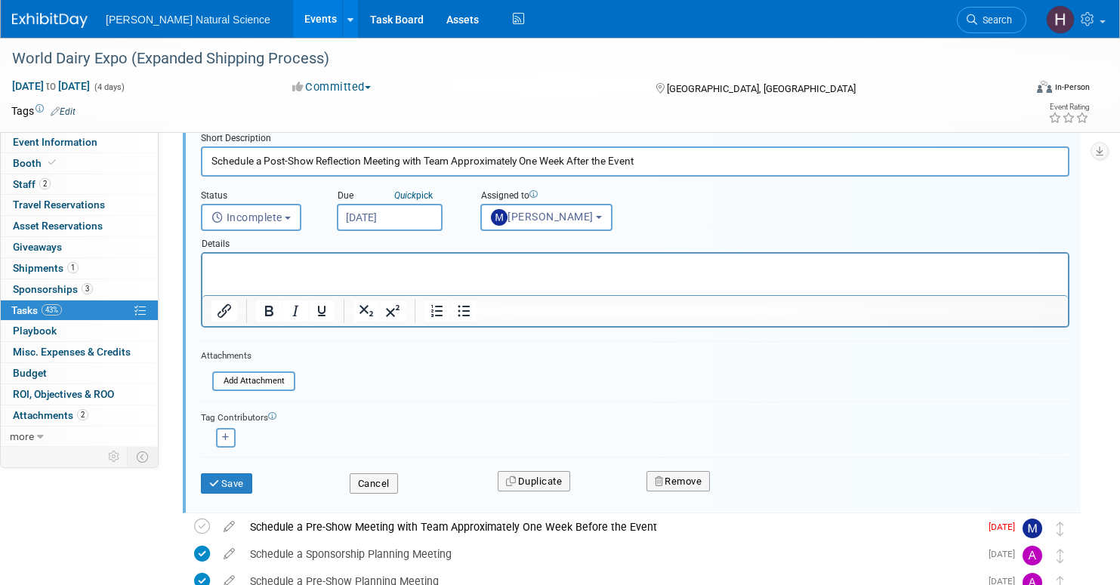
scroll to position [162, 0]
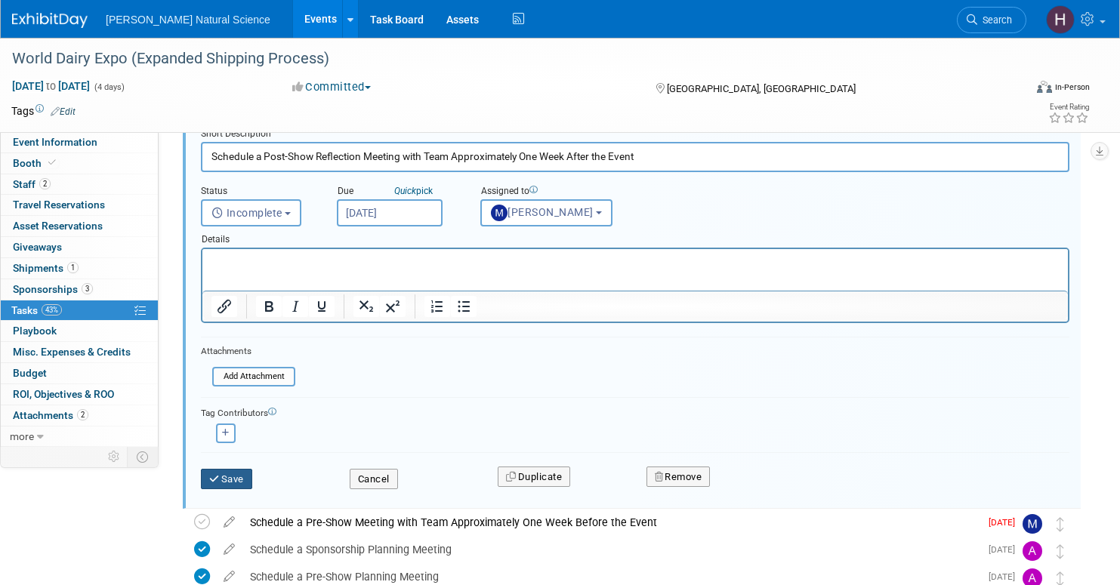
type input "Schedule a Post-Show Reflection Meeting with Team Approximately One Week After …"
click at [233, 474] on button "Save" at bounding box center [226, 479] width 51 height 21
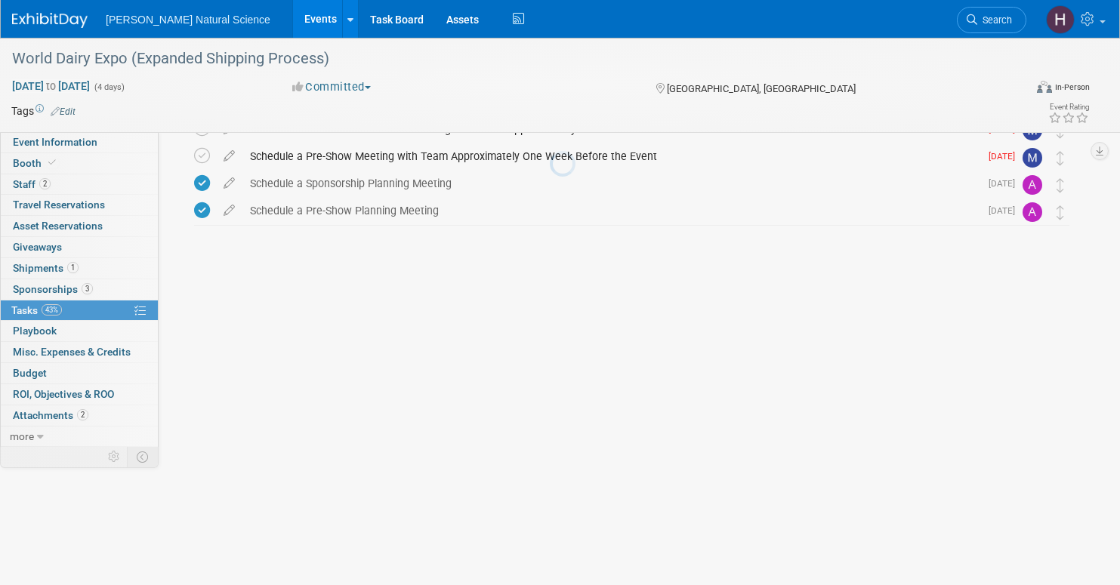
scroll to position [0, 0]
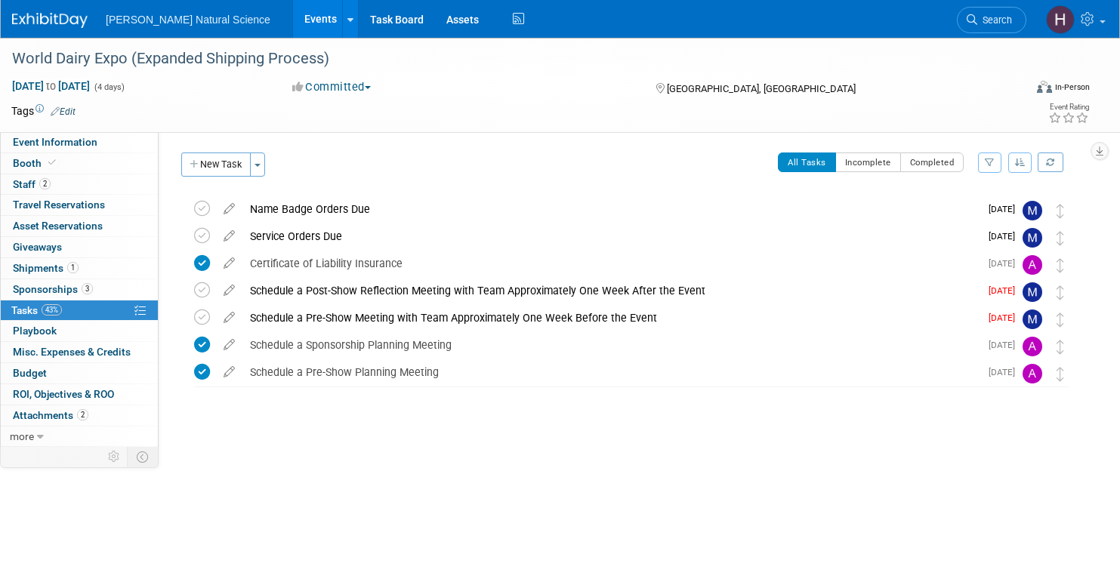
click at [375, 153] on div "All Tasks Incomplete Completed Filter by Assignee -- Select Assignee -- All una…" at bounding box center [675, 169] width 805 height 32
